Goal: Navigation & Orientation: Find specific page/section

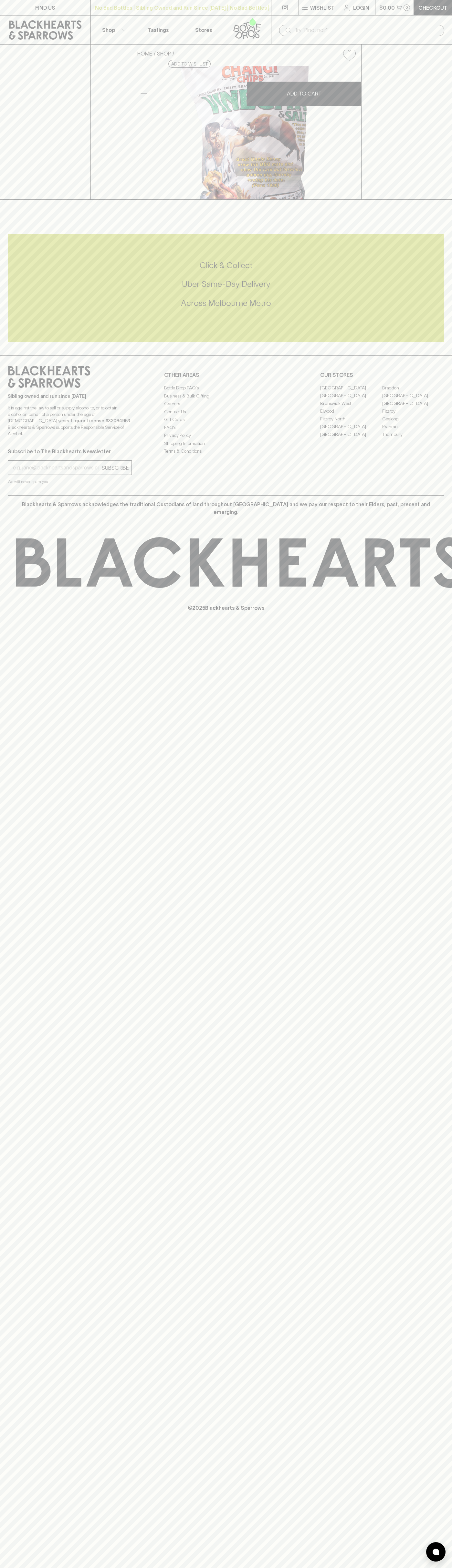
click at [12, 23] on icon at bounding box center [45, 30] width 73 height 20
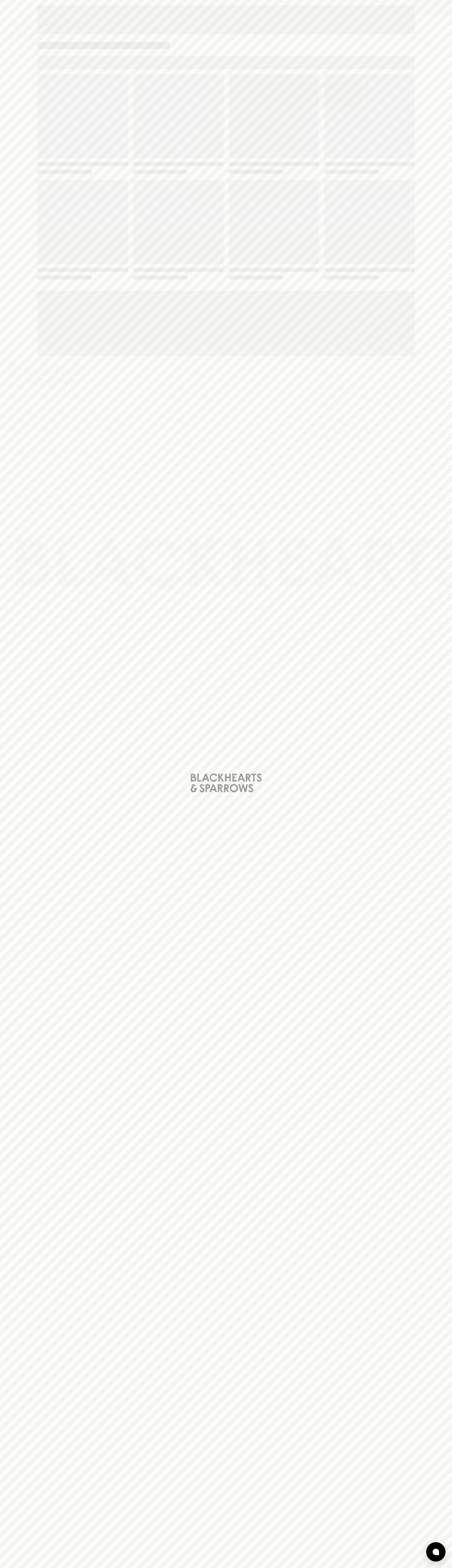
click at [422, 1568] on html "FIND US | No Bad Bottles | Sibling Owned and Run Since 2006 | No Bad Bottles | …" at bounding box center [226, 784] width 452 height 1568
click at [371, 1568] on html "FIND US | No Bad Bottles | Sibling Owned and Run Since 2006 | No Bad Bottles | …" at bounding box center [226, 784] width 452 height 1568
click at [3, 1568] on html "FIND US | No Bad Bottles | Sibling Owned and Run Since 2006 | No Bad Bottles | …" at bounding box center [226, 784] width 452 height 1568
